Goal: Communication & Community: Answer question/provide support

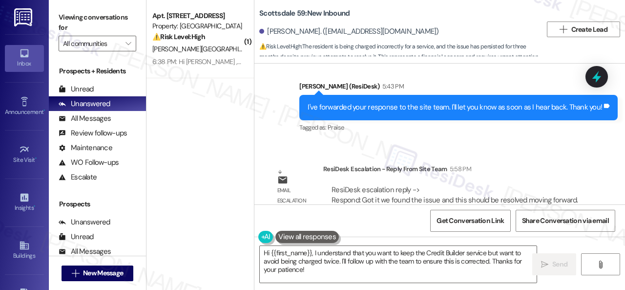
scroll to position [1977, 0]
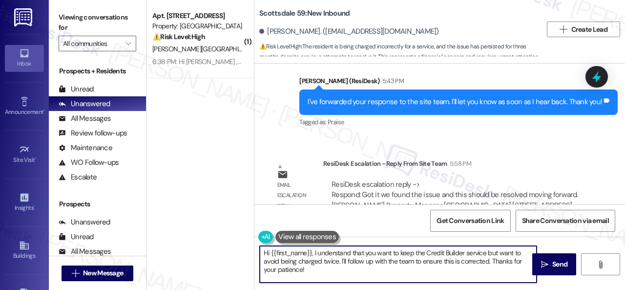
drag, startPoint x: 314, startPoint y: 255, endPoint x: 323, endPoint y: 272, distance: 19.7
click at [323, 272] on textarea "Hi {{first_name}}, I understand that you want to keep the Credit Builder servic…" at bounding box center [398, 264] width 277 height 37
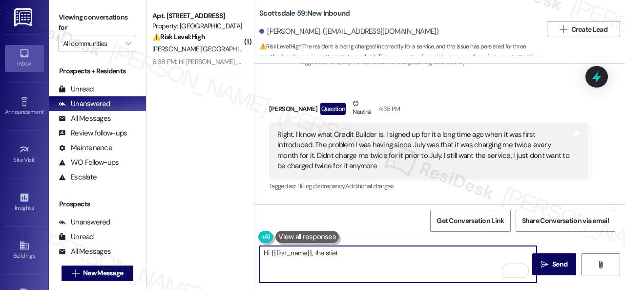
scroll to position [1684, 0]
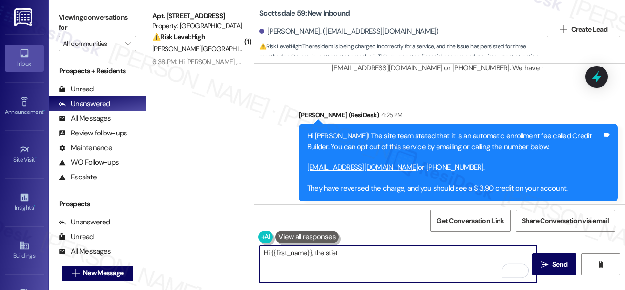
drag, startPoint x: 327, startPoint y: 253, endPoint x: 351, endPoint y: 254, distance: 23.5
click at [351, 254] on textarea "Hi {{first_name}}, the stiet" at bounding box center [398, 264] width 277 height 37
paste textarea "found the issue and this should be resolved moving forward."
click at [402, 252] on textarea "Hi {{first_name}}, the site team found the issue and this should be resolved mo…" at bounding box center [398, 264] width 277 height 37
drag, startPoint x: 411, startPoint y: 252, endPoint x: 424, endPoint y: 252, distance: 12.7
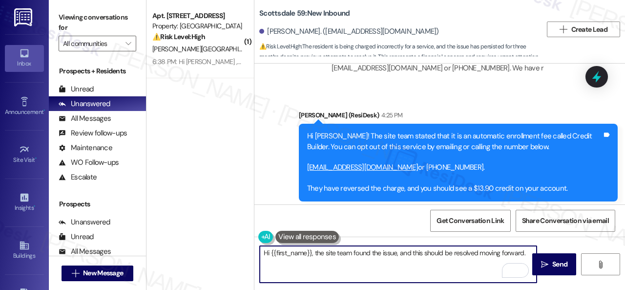
click at [424, 252] on textarea "Hi {{first_name}}, the site team found the issue, and this should be resolved m…" at bounding box center [398, 264] width 277 height 37
click at [527, 252] on textarea "Hi {{first_name}}, the site team found the issue, and said it should be resolve…" at bounding box center [398, 264] width 277 height 37
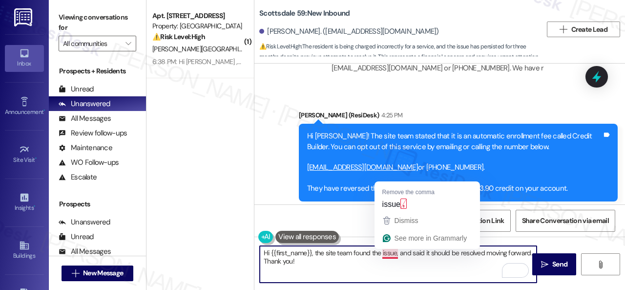
click at [395, 253] on textarea "Hi {{first_name}}, the site team found the issue, and said it should be resolve…" at bounding box center [398, 264] width 277 height 37
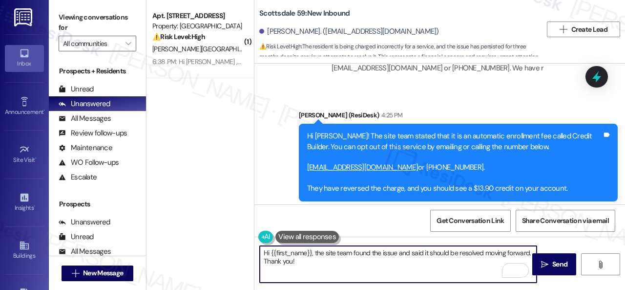
click at [435, 259] on textarea "Hi {{first_name}}, the site team found the issue and said it should be resolved…" at bounding box center [398, 264] width 277 height 37
type textarea "Hi {{first_name}}, the site team found the issue and said it should be resolved…"
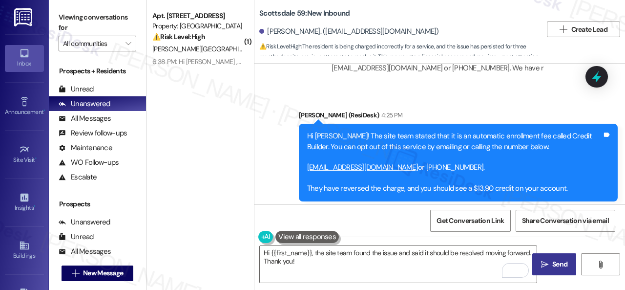
click at [553, 264] on span "Send" at bounding box center [560, 264] width 15 height 10
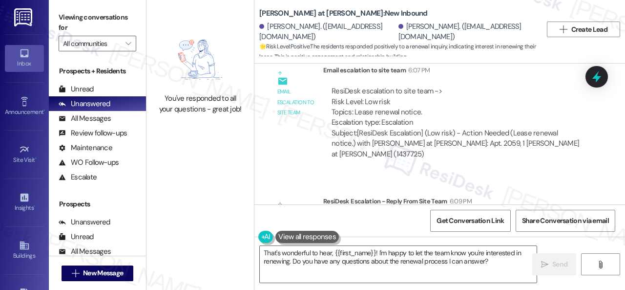
scroll to position [1324, 0]
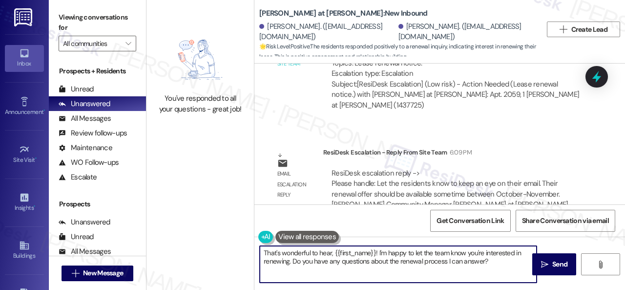
drag, startPoint x: 291, startPoint y: 244, endPoint x: 214, endPoint y: 233, distance: 77.9
click at [214, 233] on div "You've responded to all your questions - great job! Montero at Dana Park: New I…" at bounding box center [386, 145] width 479 height 290
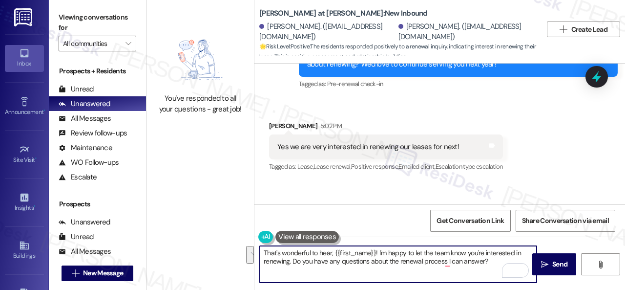
scroll to position [1031, 0]
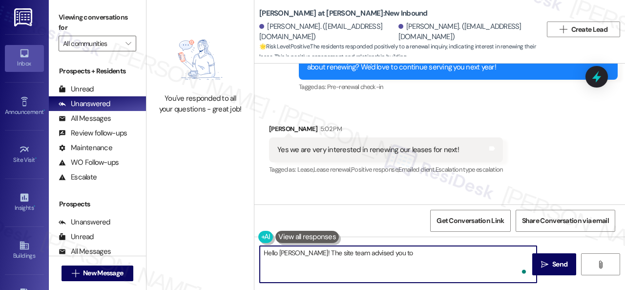
paste textarea "to keep an eye on their email. Their renewal offer should be available sometime…"
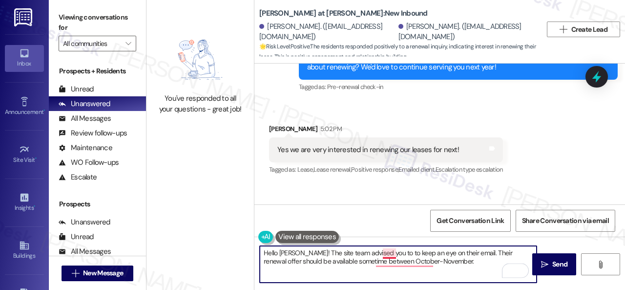
click at [393, 251] on textarea "Hello Reinhard! The site team advised you to to keep an eye on their email. The…" at bounding box center [398, 264] width 277 height 37
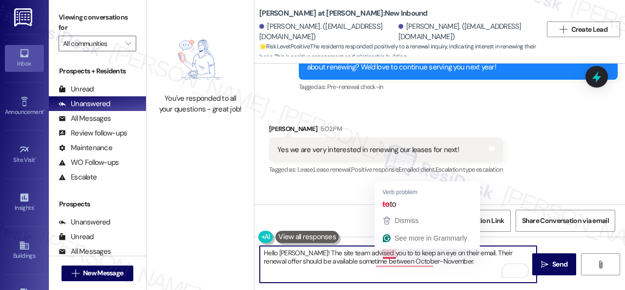
click at [393, 251] on textarea "Hello Reinhard! The site team advised you to to keep an eye on their email. The…" at bounding box center [398, 264] width 277 height 37
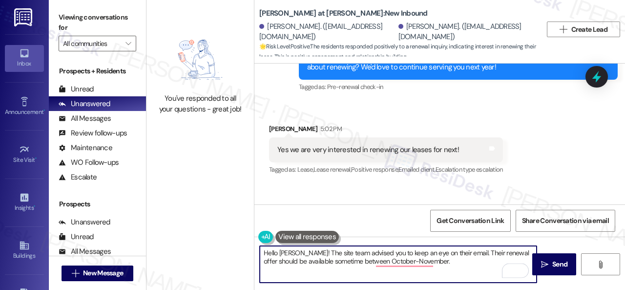
click at [439, 252] on textarea "Hello Reinhard! The site team advised you to keep an eye on their email. Their …" at bounding box center [398, 264] width 277 height 37
click at [475, 253] on textarea "Hello Reinhard! The site team advised you to keep an eye on your email. Their r…" at bounding box center [398, 264] width 277 height 37
click at [461, 263] on textarea "Hello Reinhard! The site team advised you to keep an eye on your email. Your re…" at bounding box center [398, 264] width 277 height 37
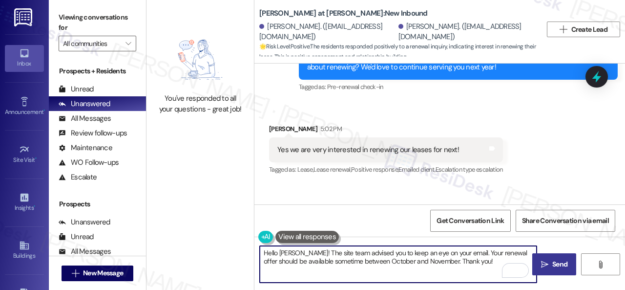
type textarea "Hello Reinhard! The site team advised you to keep an eye on your email. Your re…"
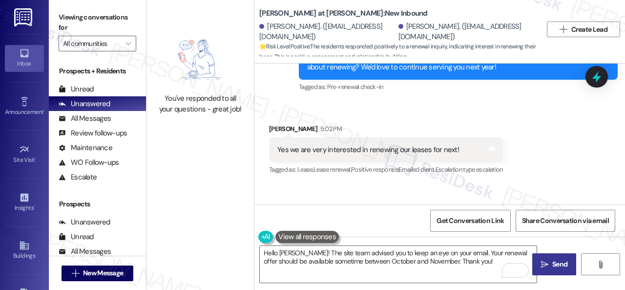
click at [555, 259] on span "Send" at bounding box center [560, 264] width 15 height 10
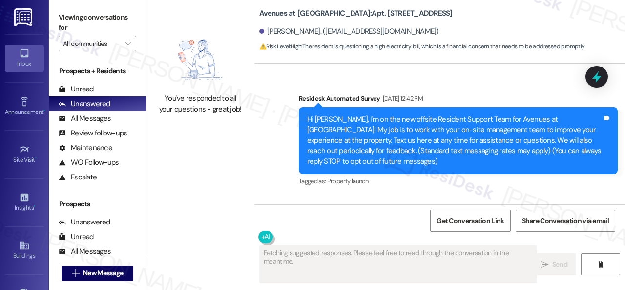
scroll to position [25378, 0]
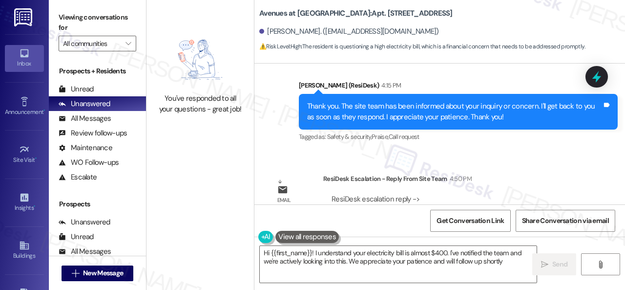
type textarea "Hi {{first_name}}! I understand your electricity bill is almost $400. I've noti…"
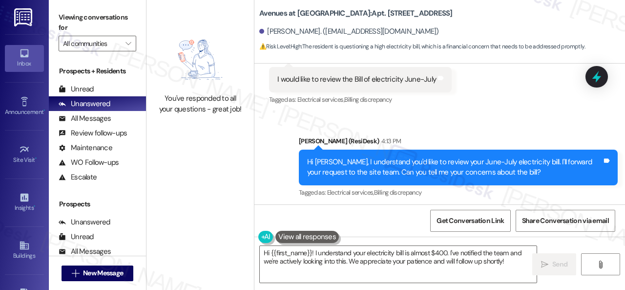
scroll to position [24890, 0]
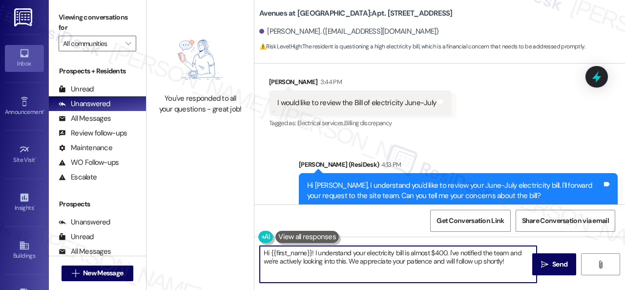
drag, startPoint x: 314, startPoint y: 253, endPoint x: 334, endPoint y: 253, distance: 20.0
click at [334, 253] on textarea "Hi {{first_name}}! I understand your electricity bill is almost $400. I've noti…" at bounding box center [398, 264] width 277 height 37
click at [316, 254] on textarea "Hi {{first_name}}! I understand your electricity bill is almost $400. I've noti…" at bounding box center [398, 264] width 277 height 37
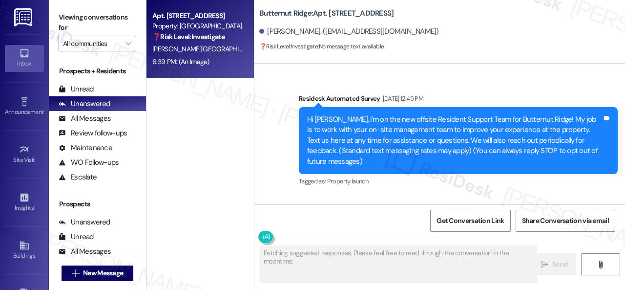
scroll to position [4065, 0]
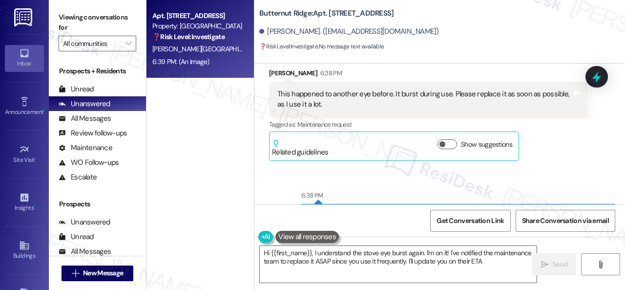
type textarea "Hi {{first_name}}, I understand the stove eye burst again. I'm on it! I've noti…"
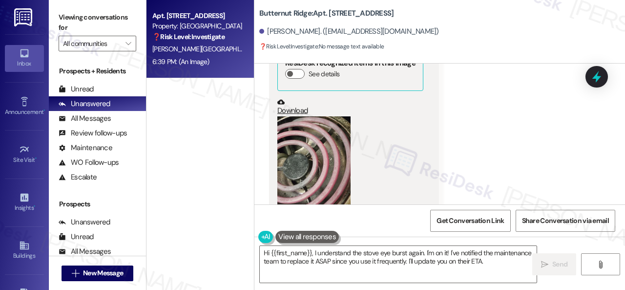
scroll to position [3137, 0]
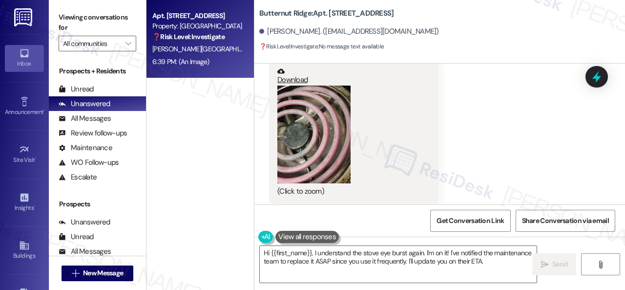
click at [492, 122] on div "Received via SMS [PERSON_NAME] 5:52 PM JPG attachment ResiDesk recognized items…" at bounding box center [440, 84] width 371 height 255
click at [328, 123] on button "Zoom image" at bounding box center [314, 135] width 73 height 98
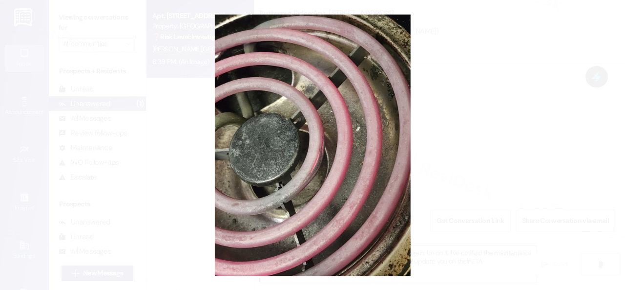
click at [383, 62] on button "Unzoom image" at bounding box center [312, 145] width 625 height 290
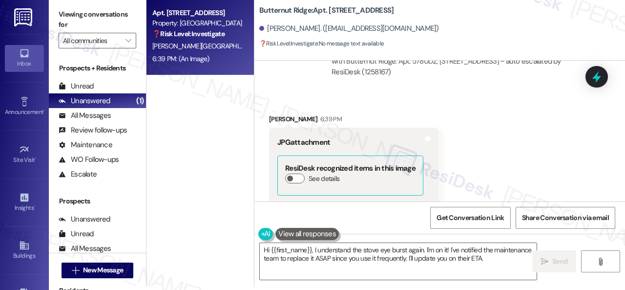
scroll to position [4016, 0]
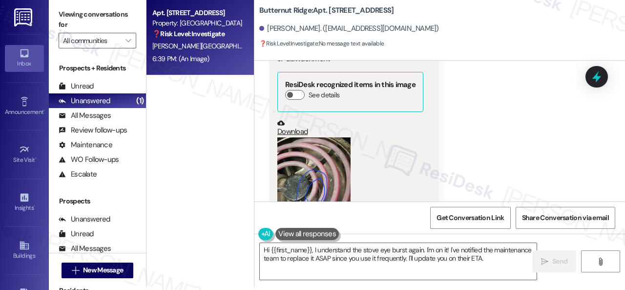
click at [500, 132] on div "Received via SMS Zahi Arafa 6:39 PM JPG attachment ResiDesk recognized items in…" at bounding box center [440, 135] width 371 height 255
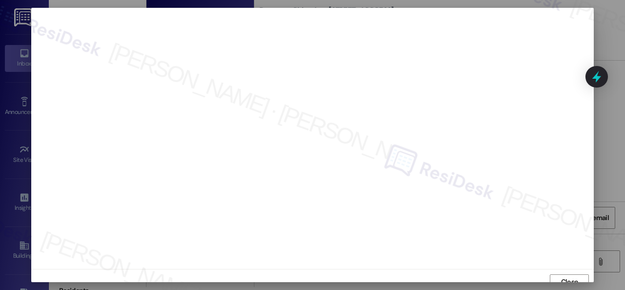
scroll to position [7, 0]
click at [572, 273] on span "Close" at bounding box center [569, 274] width 17 height 10
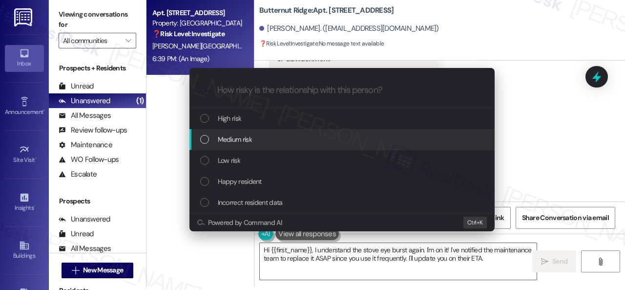
click at [215, 140] on div "Medium risk" at bounding box center [343, 139] width 286 height 11
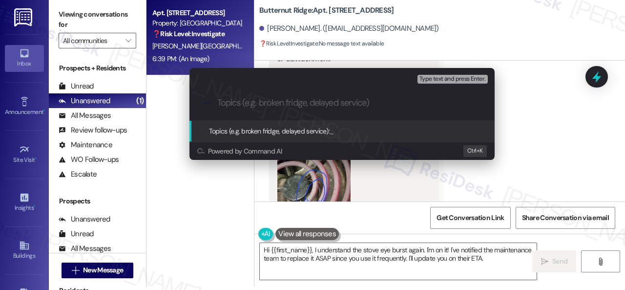
paste input "Work Order filed by ResiDesk 296278"
type input "Work Order filed by ResiDesk 296278"
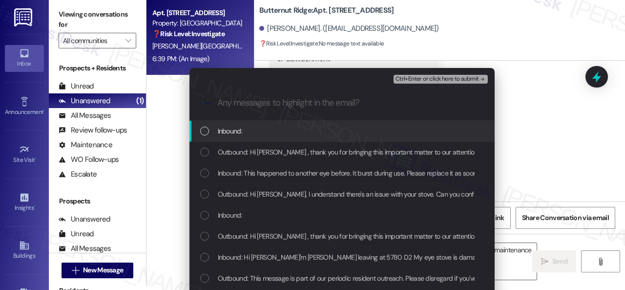
click at [230, 130] on span "Inbound:" at bounding box center [230, 131] width 24 height 11
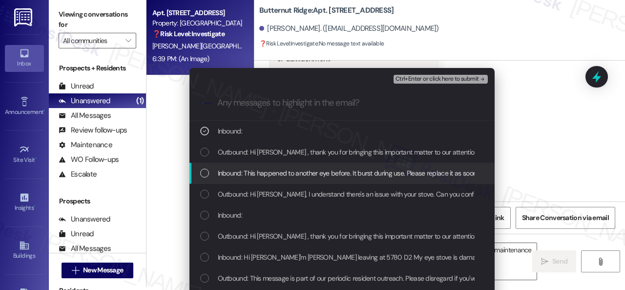
click at [235, 174] on span "Inbound: This happened to another eye before. It burst during use. Please repla…" at bounding box center [386, 173] width 336 height 11
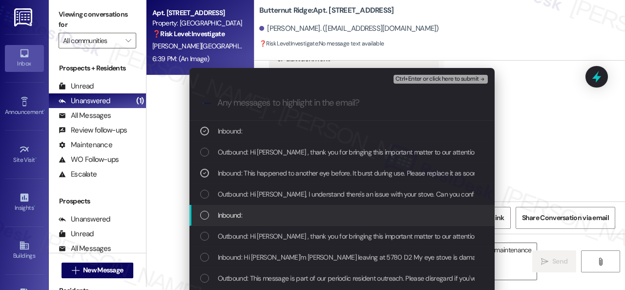
click at [222, 213] on span "Inbound:" at bounding box center [230, 215] width 24 height 11
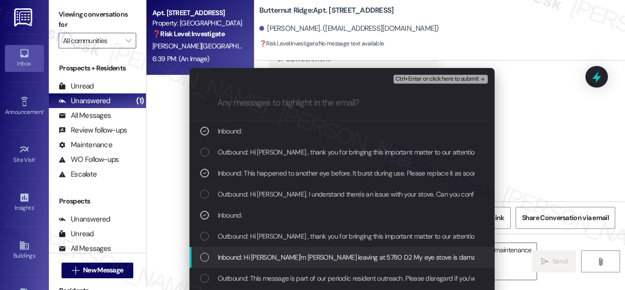
click at [231, 254] on span "Inbound: Hi Sara I'm Angham mueen leaving at 5780 D2 My eye stove is damaged sa…" at bounding box center [467, 257] width 498 height 11
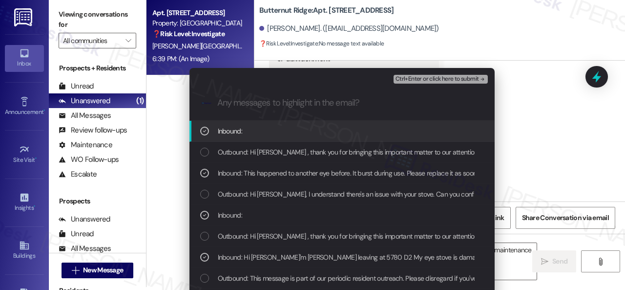
click at [411, 76] on span "Ctrl+Enter or click here to submit" at bounding box center [438, 79] width 84 height 7
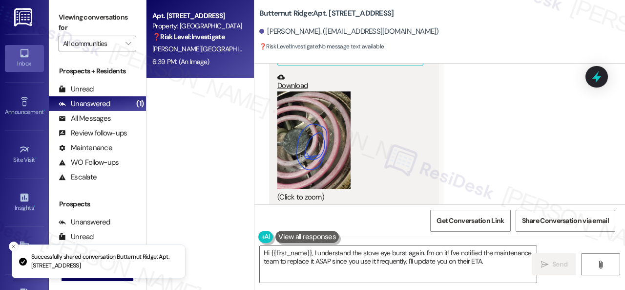
scroll to position [4064, 0]
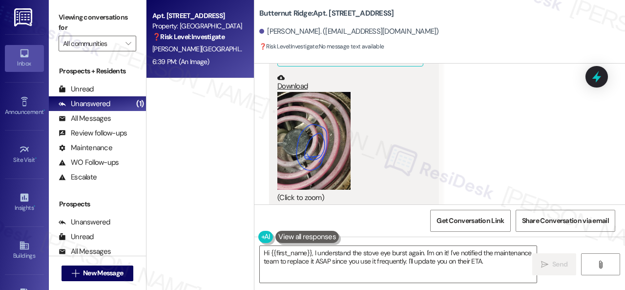
drag, startPoint x: 492, startPoint y: 159, endPoint x: 472, endPoint y: 161, distance: 19.7
click at [492, 159] on div "Received via SMS Zahi Arafa 6:39 PM JPG attachment ResiDesk recognized items in…" at bounding box center [440, 97] width 371 height 269
click at [395, 262] on textarea "Hi {{first_name}}, I understand the stove eye burst again. I'm on it! I've noti…" at bounding box center [398, 264] width 277 height 37
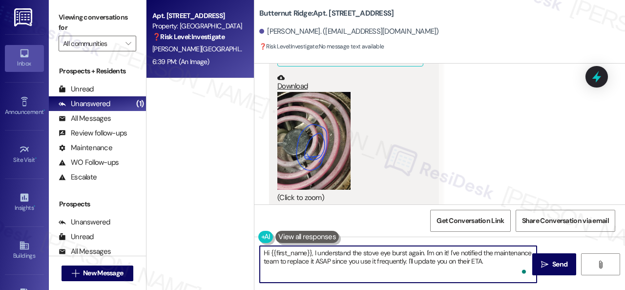
paste textarea "Thank you. I've submitted a work order on your behalf and notified the site tea…"
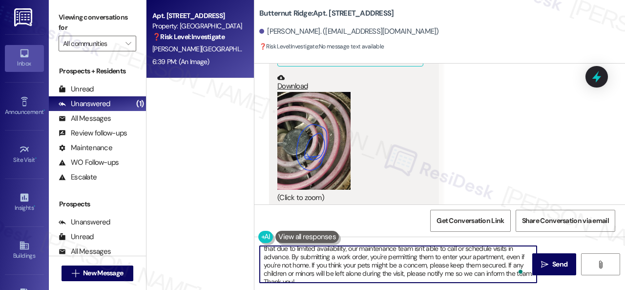
scroll to position [19, 0]
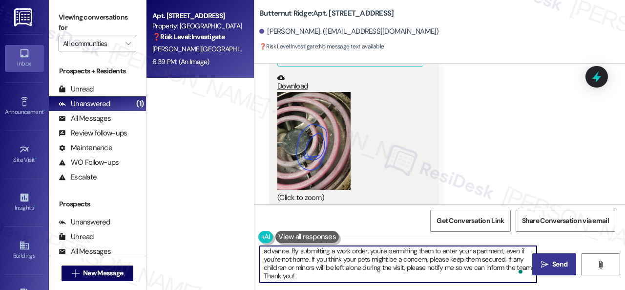
type textarea "Thank you. I've submitted a work order on your behalf and notified the site tea…"
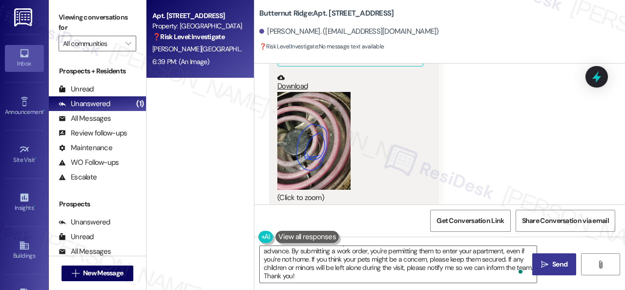
click at [553, 263] on span "Send" at bounding box center [560, 264] width 15 height 10
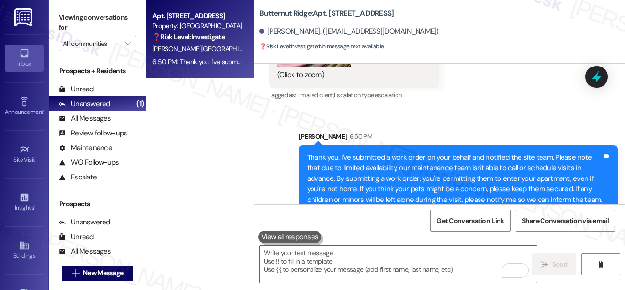
scroll to position [4200, 0]
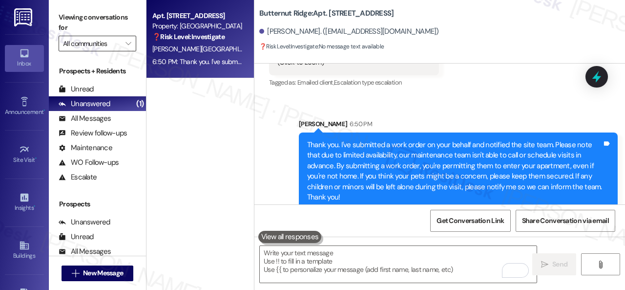
click at [82, 85] on div "Unread" at bounding box center [76, 89] width 35 height 10
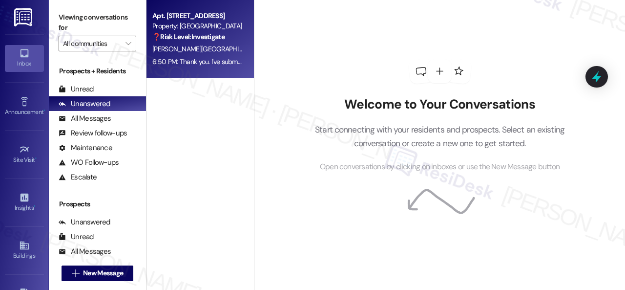
drag, startPoint x: 213, startPoint y: 6, endPoint x: 217, endPoint y: 19, distance: 13.9
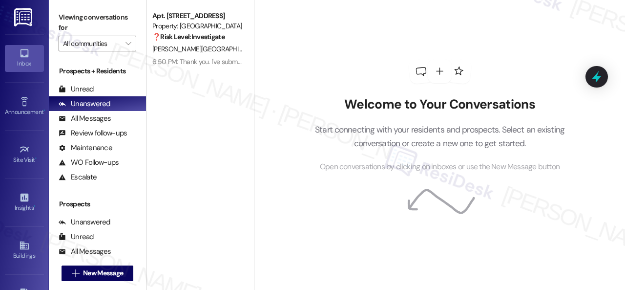
drag, startPoint x: 217, startPoint y: 19, endPoint x: 409, endPoint y: 35, distance: 192.6
click at [409, 35] on div "Welcome to Your Conversations Start connecting with your residents and prospect…" at bounding box center [440, 116] width 293 height 232
drag, startPoint x: 326, startPoint y: 75, endPoint x: 321, endPoint y: 79, distance: 6.0
click at [321, 79] on div "Welcome to Your Conversations Start connecting with your residents and prospect…" at bounding box center [440, 116] width 293 height 232
click at [96, 88] on div "Unread (0)" at bounding box center [97, 89] width 97 height 15
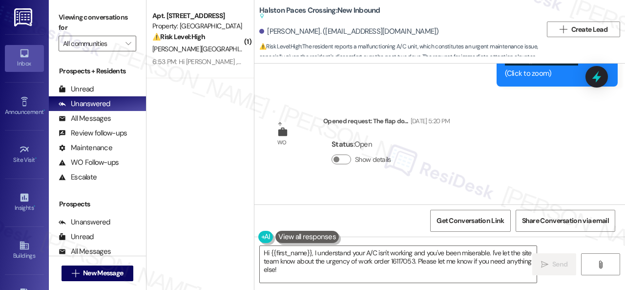
scroll to position [13271, 0]
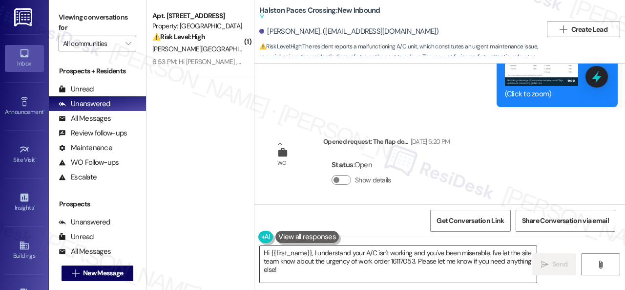
click at [313, 250] on textarea "Hi {{first_name}}, I understand your A/C isn't working and you've been miserabl…" at bounding box center [398, 264] width 277 height 37
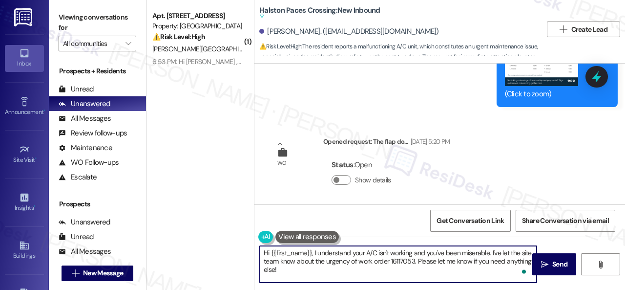
drag, startPoint x: 311, startPoint y: 251, endPoint x: 312, endPoint y: 270, distance: 18.6
click at [312, 270] on textarea "Hi {{first_name}}, I understand your A/C isn't working and you've been miserabl…" at bounding box center [398, 264] width 277 height 37
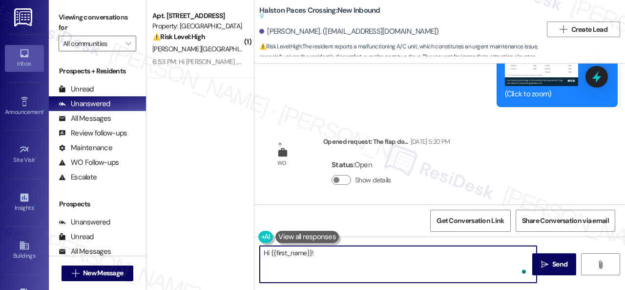
paste textarea "The site team stated that the maintenance team is awaiting the necessary parts …"
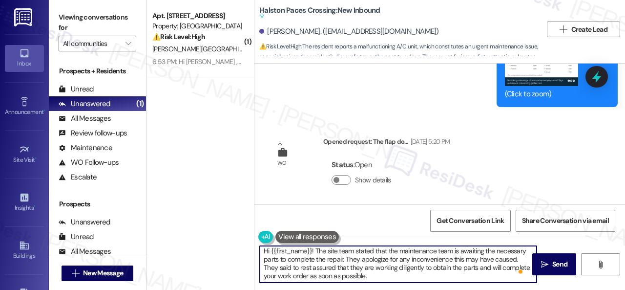
scroll to position [2, 0]
click at [431, 279] on textarea "Hi {{first_name}}! The site team stated that the maintenance team is awaiting t…" at bounding box center [398, 264] width 277 height 37
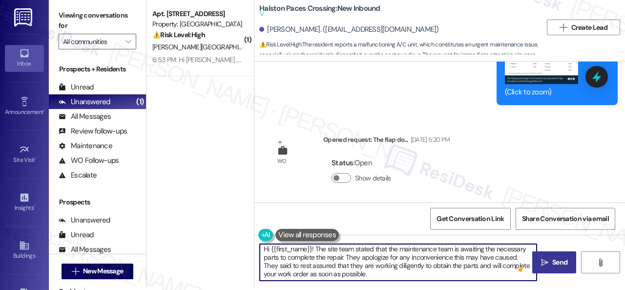
scroll to position [3, 0]
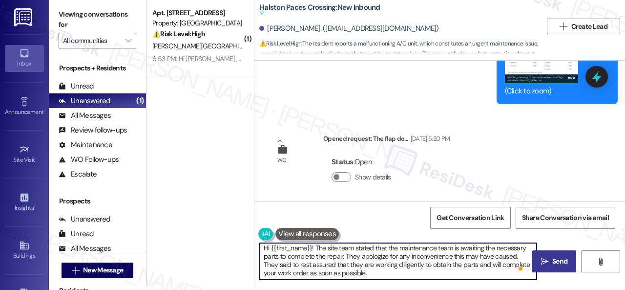
type textarea "Hi {{first_name}}! The site team stated that the maintenance team is awaiting t…"
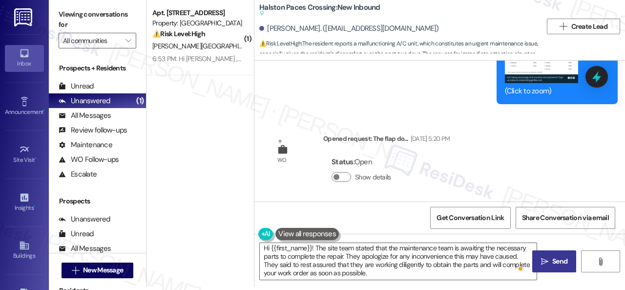
click at [553, 265] on span "Send" at bounding box center [560, 261] width 15 height 10
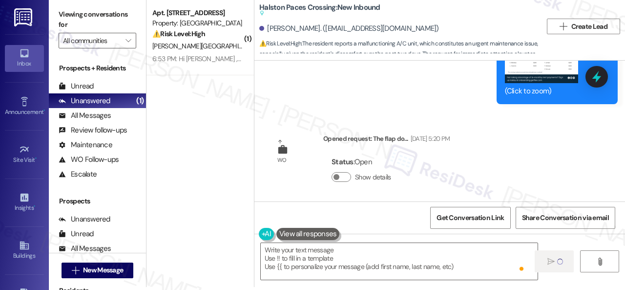
scroll to position [0, 0]
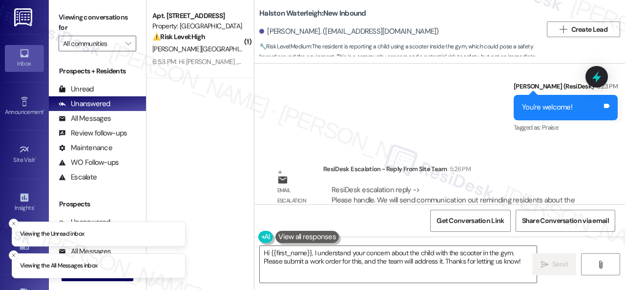
scroll to position [3, 0]
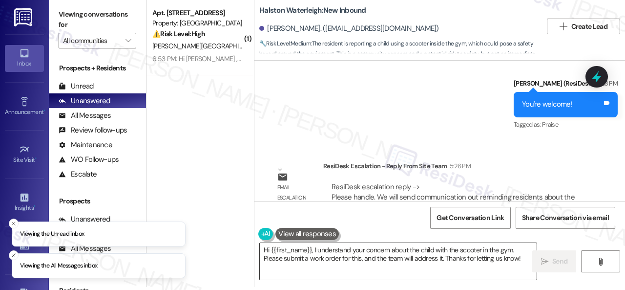
click at [424, 257] on textarea "Hi {{first_name}}, I understand your concern about the child with the scooter i…" at bounding box center [398, 261] width 277 height 37
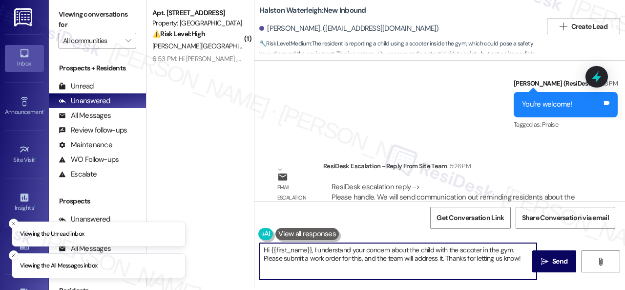
paste textarea "ey, I have an update on your concern. The site team stated that they will send …"
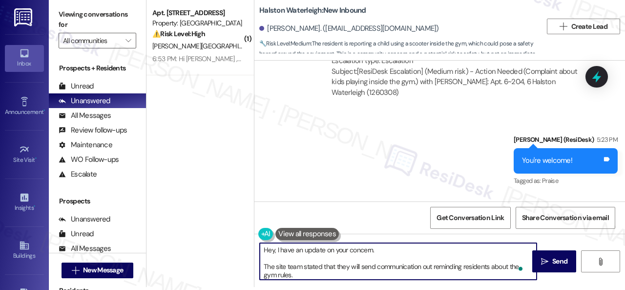
scroll to position [5979, 0]
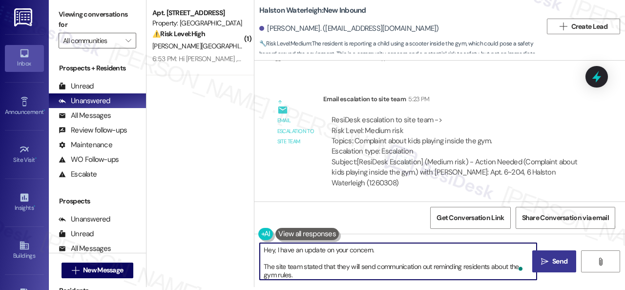
type textarea "Hey, I have an update on your concern. The site team stated that they will send…"
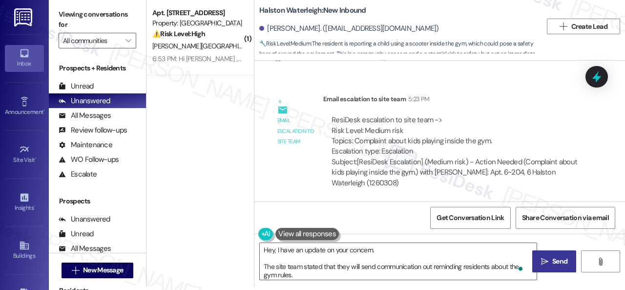
click at [553, 263] on span "Send" at bounding box center [560, 261] width 15 height 10
